Goal: Obtain resource: Download file/media

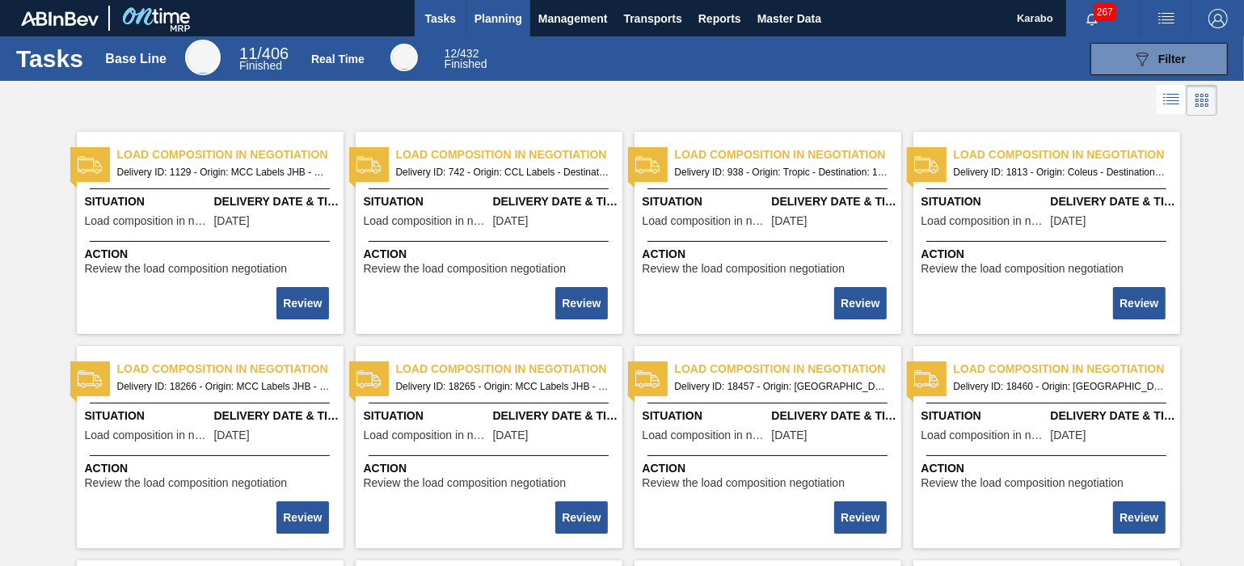
click at [490, 11] on span "Planning" at bounding box center [499, 18] width 48 height 19
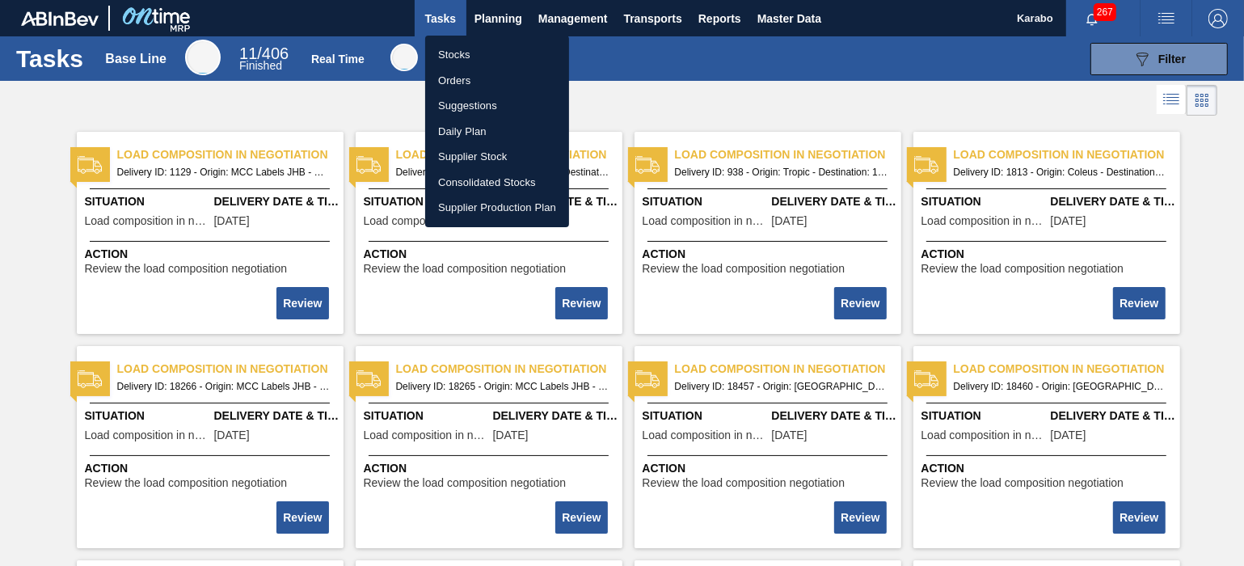
click at [498, 54] on li "Stocks" at bounding box center [497, 55] width 144 height 26
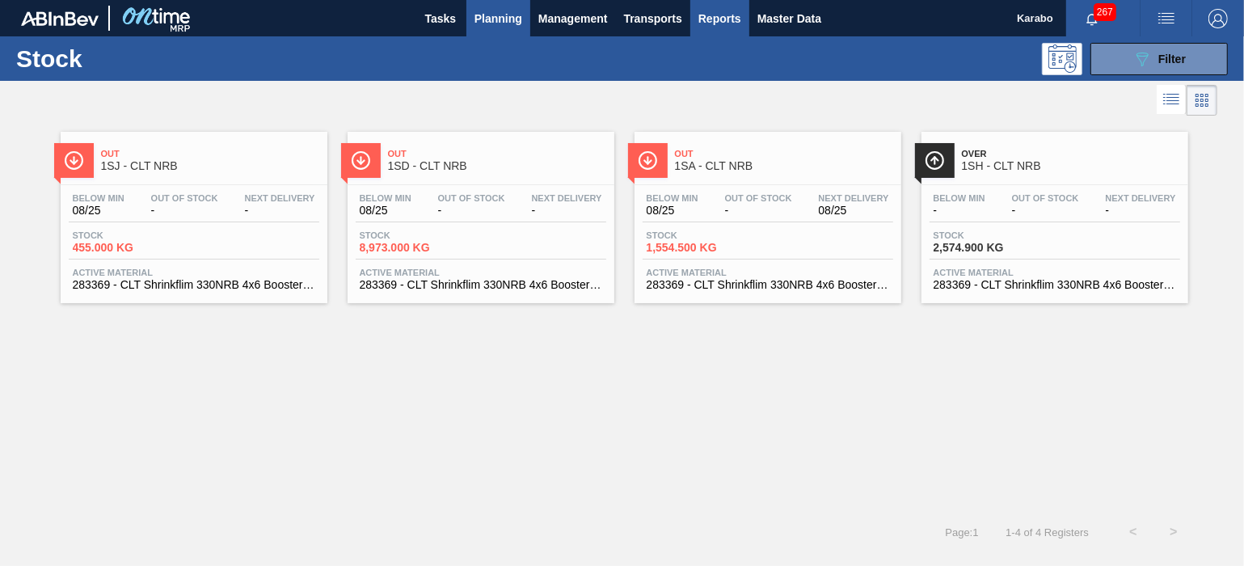
click at [714, 17] on span "Reports" at bounding box center [720, 18] width 43 height 19
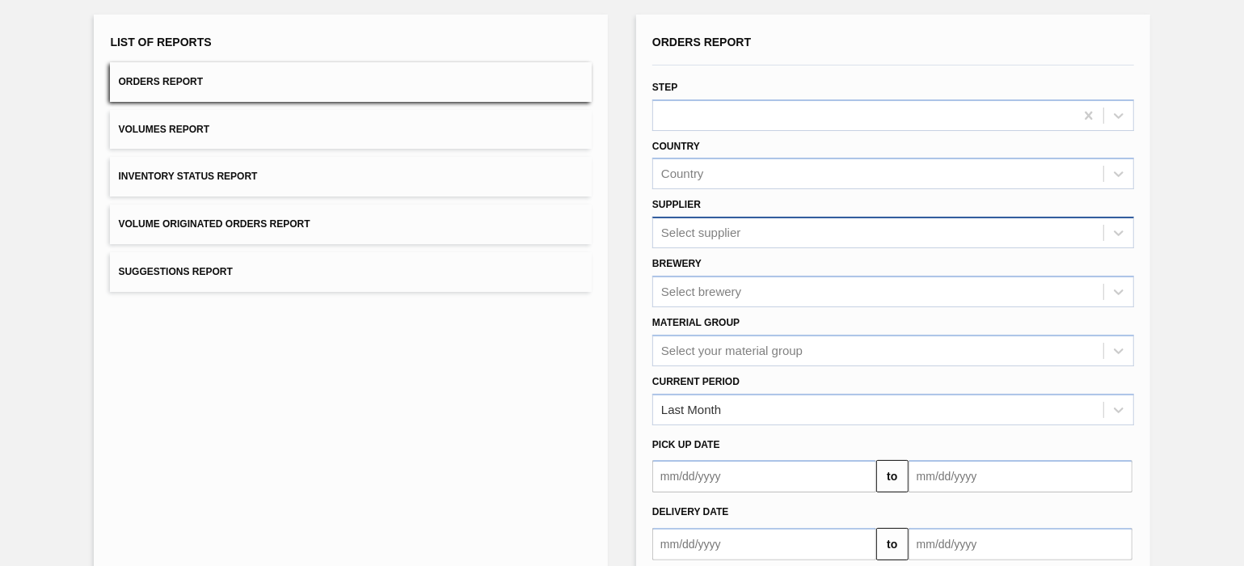
scroll to position [179, 0]
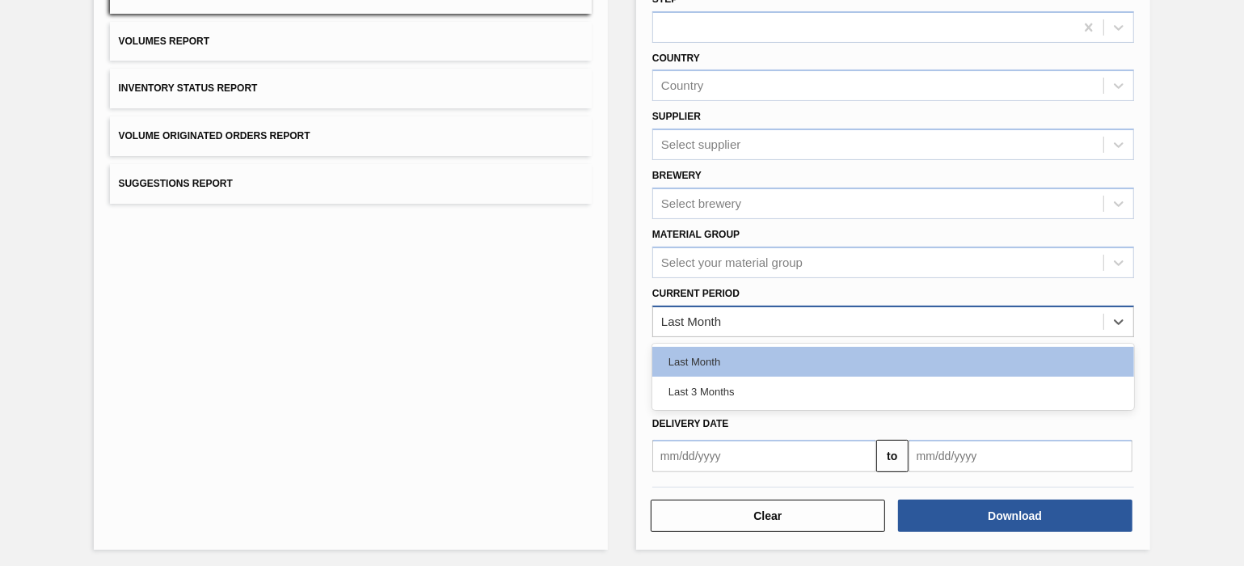
click at [821, 317] on div "Last Month" at bounding box center [878, 321] width 450 height 23
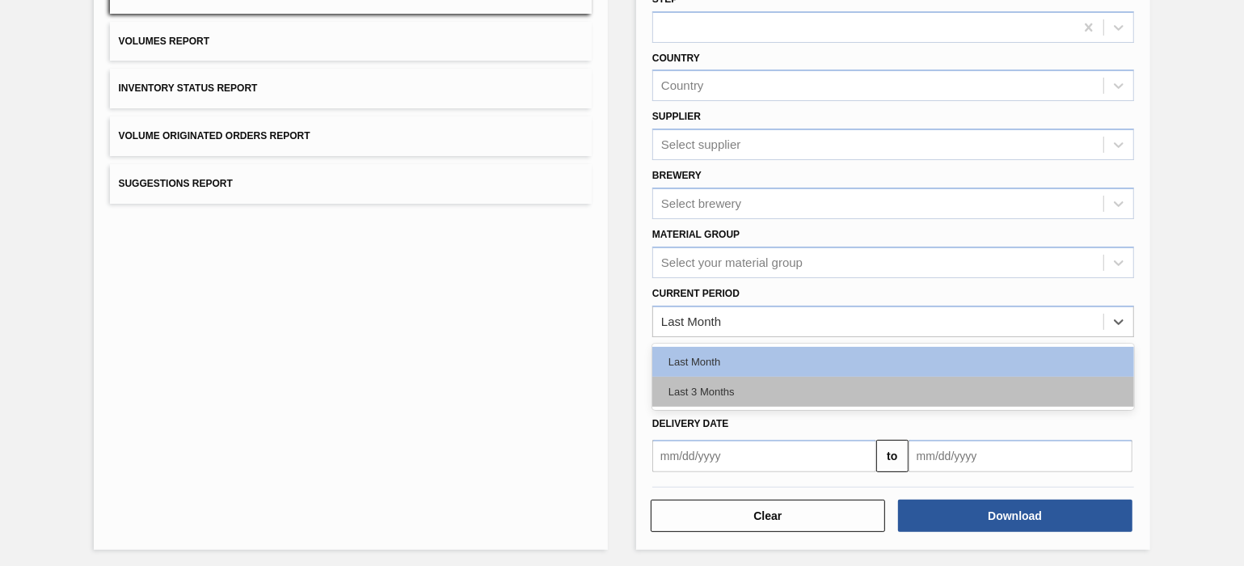
click at [783, 392] on div "Last 3 Months" at bounding box center [893, 392] width 482 height 30
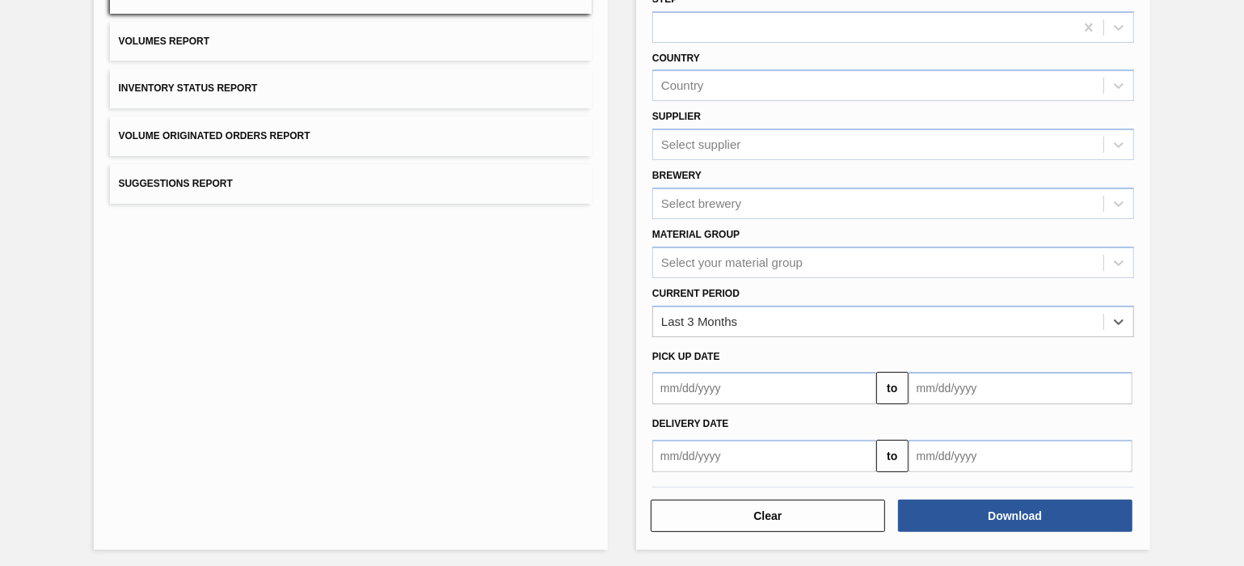
click at [936, 455] on input "text" at bounding box center [1021, 456] width 224 height 32
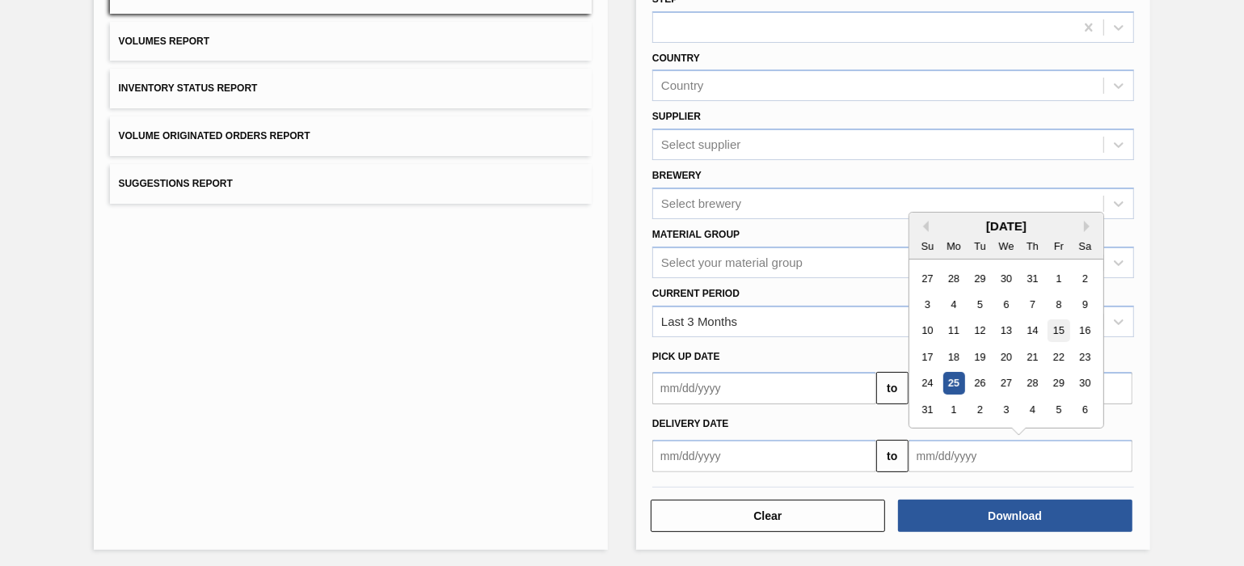
click at [1055, 326] on div "15" at bounding box center [1059, 331] width 22 height 22
type input "[DATE]"
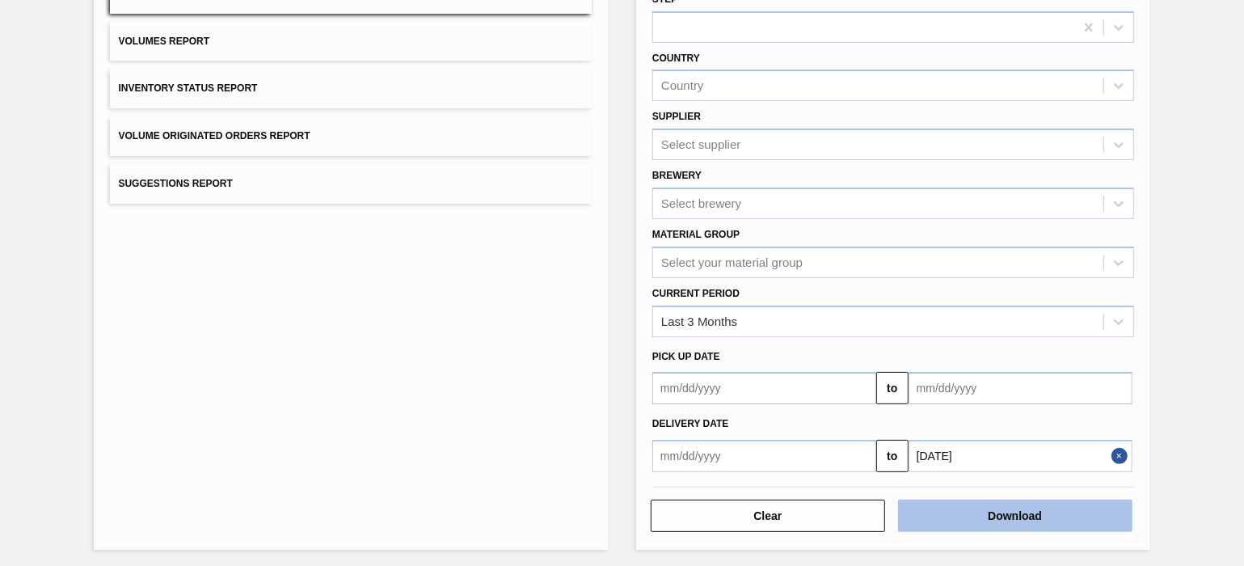
click at [952, 510] on button "Download" at bounding box center [1015, 516] width 234 height 32
